Goal: Task Accomplishment & Management: Use online tool/utility

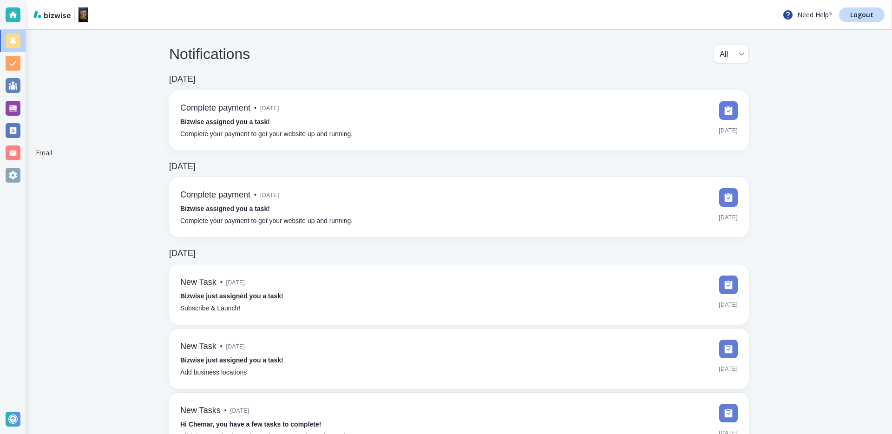
click at [12, 154] on div at bounding box center [13, 152] width 15 height 15
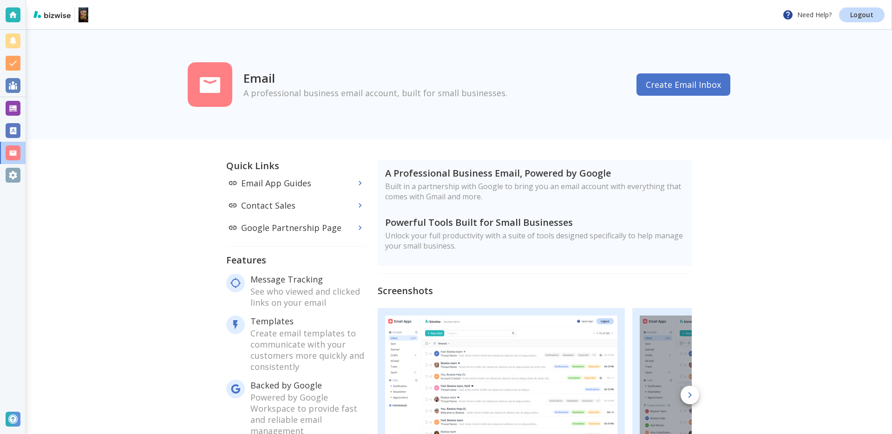
click at [668, 84] on button "Create Email Inbox" at bounding box center [684, 84] width 94 height 22
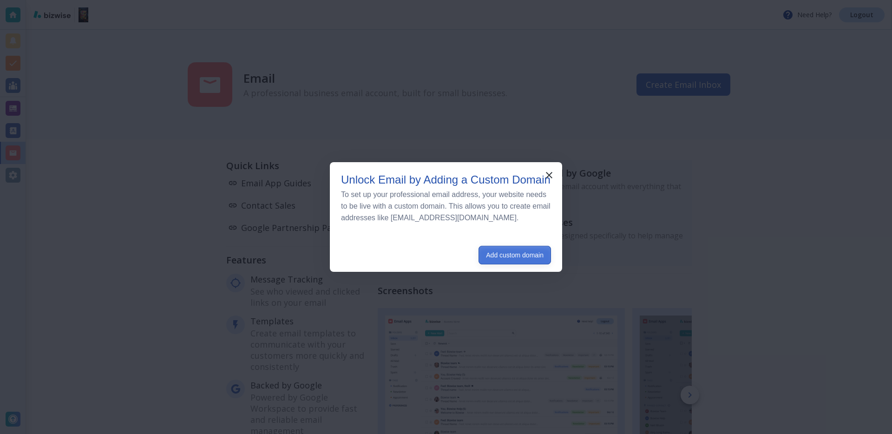
click at [507, 260] on button "Add custom domain" at bounding box center [515, 255] width 73 height 19
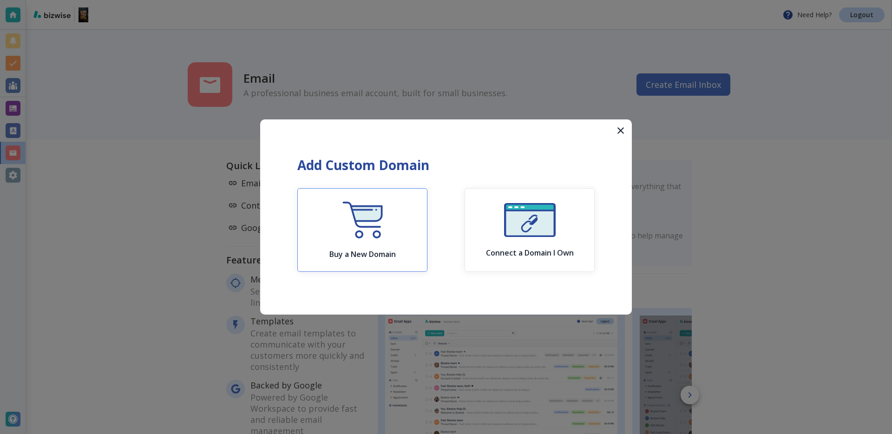
click at [377, 259] on h6 "Buy a New Domain" at bounding box center [363, 254] width 66 height 9
click at [544, 255] on h6 "Connect a Domain I Own" at bounding box center [530, 252] width 88 height 9
click at [615, 133] on icon "button" at bounding box center [620, 130] width 11 height 11
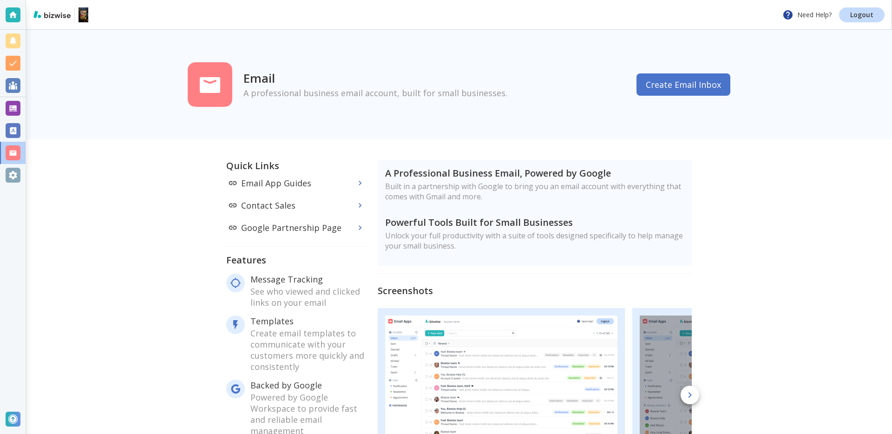
click at [689, 67] on div "Email A professional business email account, built for small businesses. Create…" at bounding box center [459, 84] width 558 height 50
click at [676, 84] on button "Create Email Inbox" at bounding box center [684, 84] width 94 height 22
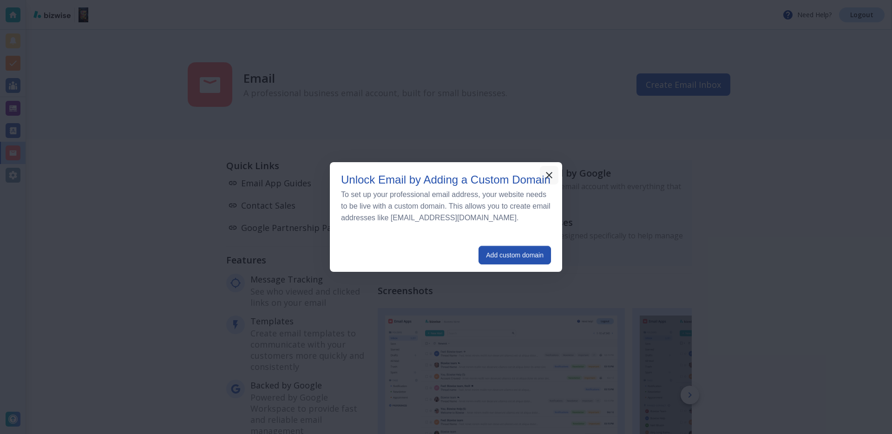
click at [547, 177] on icon "button" at bounding box center [549, 175] width 7 height 7
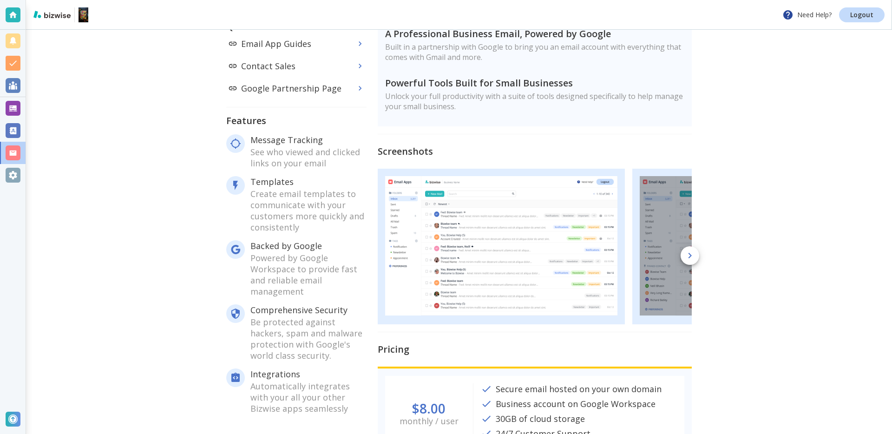
scroll to position [141, 0]
